Goal: Information Seeking & Learning: Stay updated

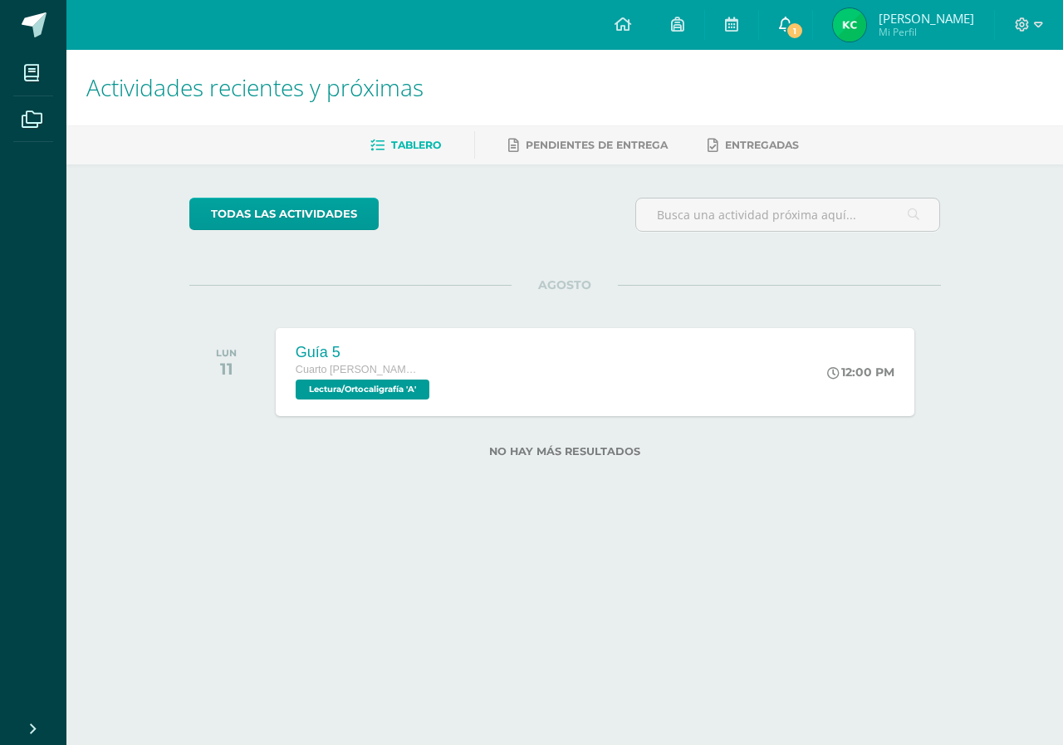
click at [783, 18] on icon at bounding box center [785, 24] width 13 height 15
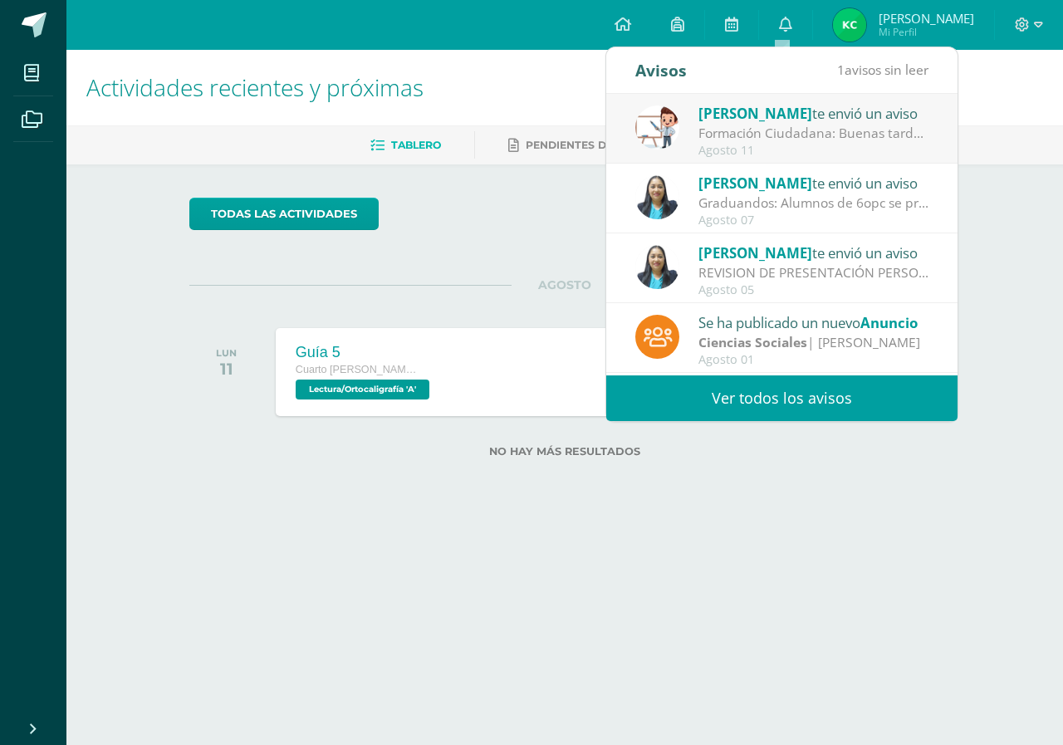
click at [776, 130] on div "Formación Ciudadana: Buenas tardes, el día de [DATE] se trabajará un mural, en …" at bounding box center [813, 133] width 231 height 19
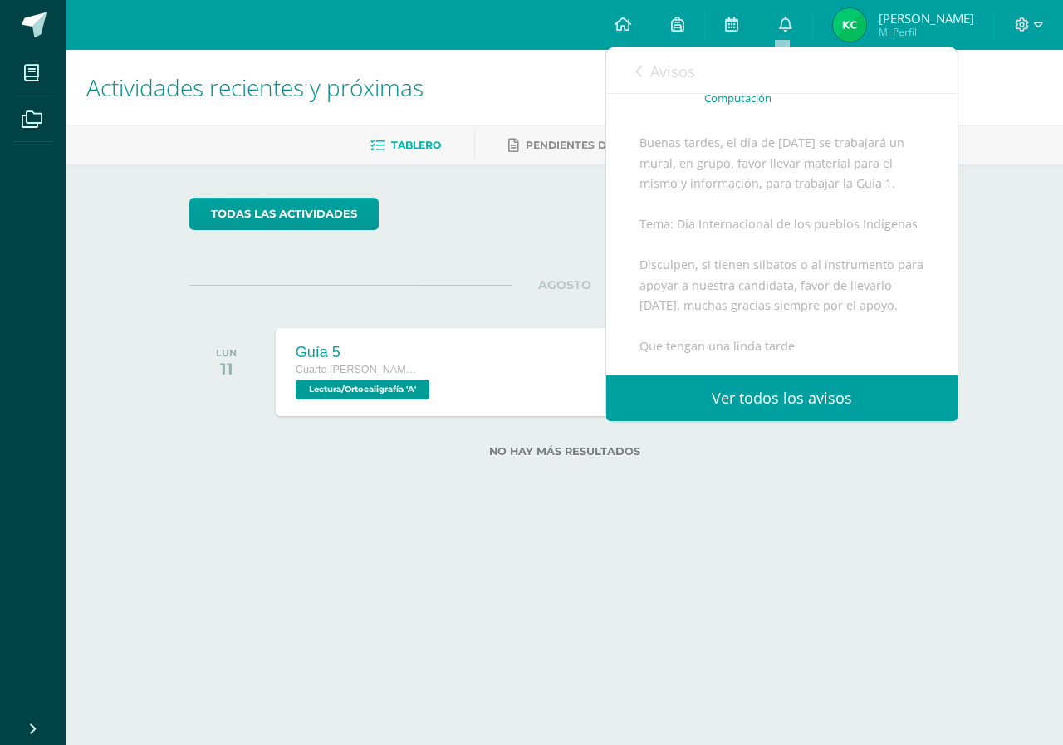
scroll to position [62, 0]
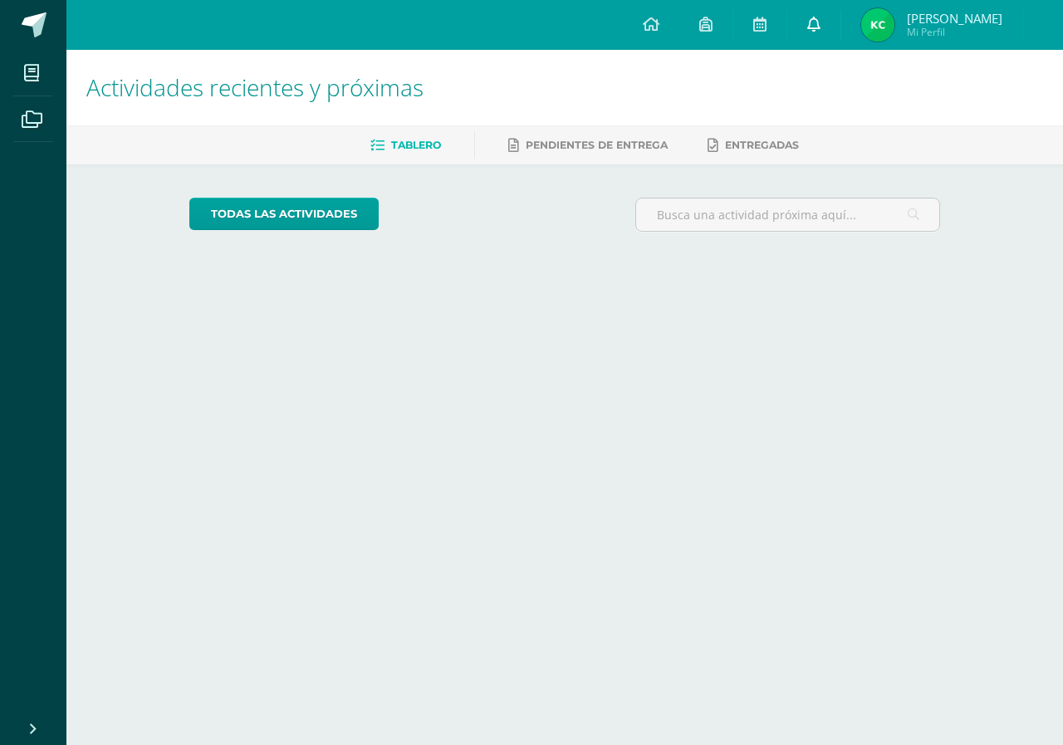
click at [829, 0] on div "Configuración Cerrar sesión Katherine Gabriela Mi Perfil Avisos 0 avisos sin le…" at bounding box center [564, 0] width 996 height 0
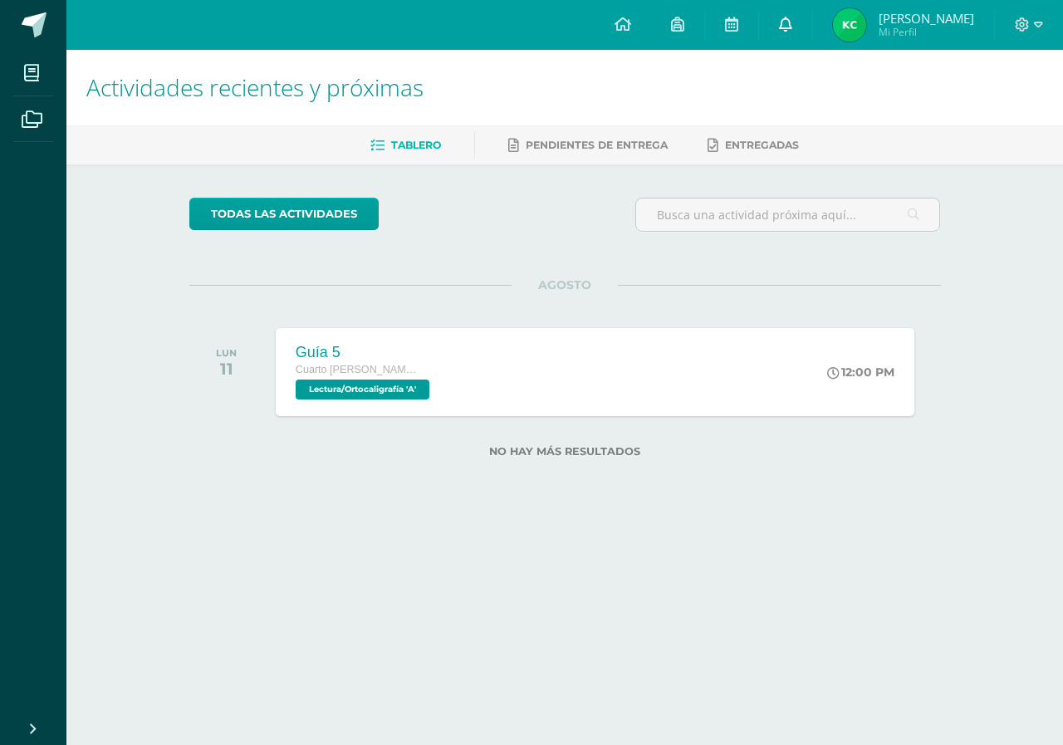
click at [779, 16] on span at bounding box center [785, 25] width 13 height 18
